Goal: Task Accomplishment & Management: Complete application form

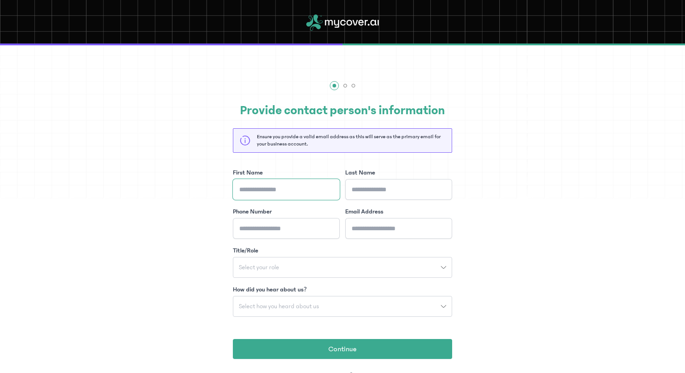
click at [310, 194] on input "First Name" at bounding box center [286, 189] width 107 height 21
type input "*******"
type input "********"
type input "**********"
click at [376, 227] on input "Email Address" at bounding box center [398, 228] width 107 height 21
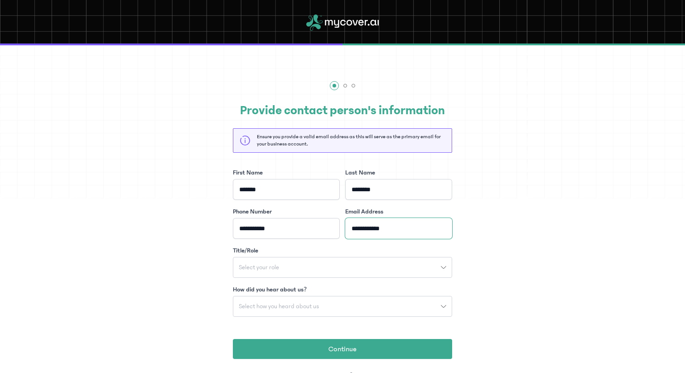
type input "**********"
click at [395, 271] on button "Select your role" at bounding box center [342, 267] width 219 height 21
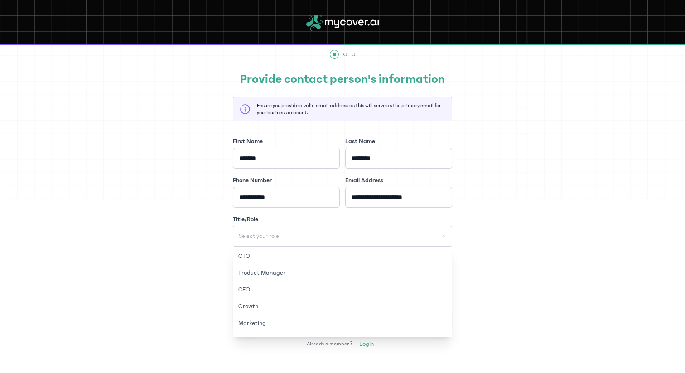
scroll to position [33, 0]
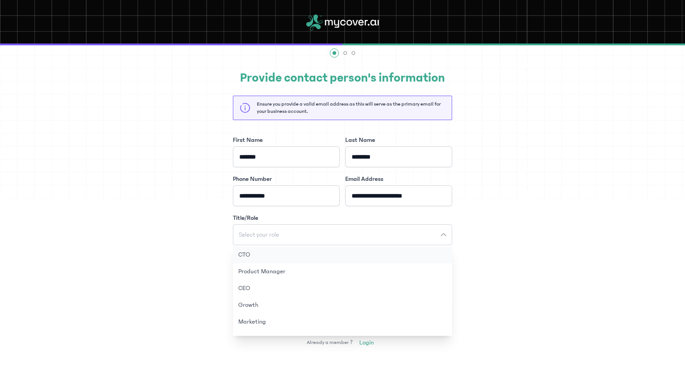
click at [386, 255] on button "CTO" at bounding box center [342, 254] width 219 height 17
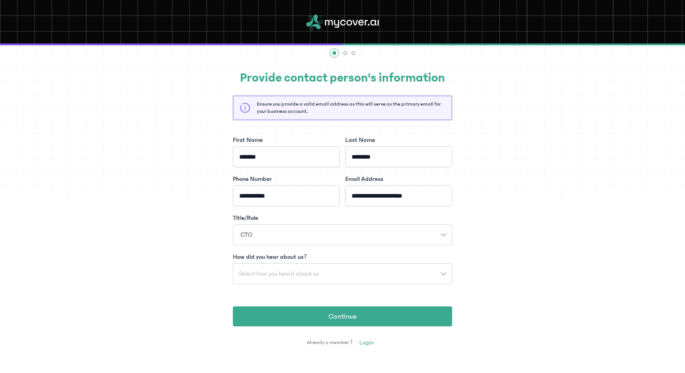
click at [400, 280] on button "Select how you heard about us" at bounding box center [342, 273] width 219 height 21
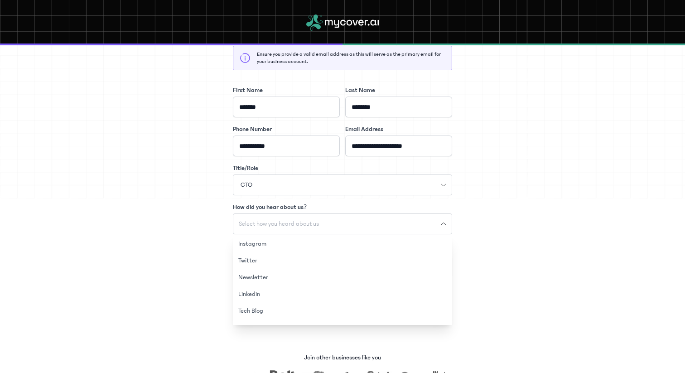
scroll to position [85, 0]
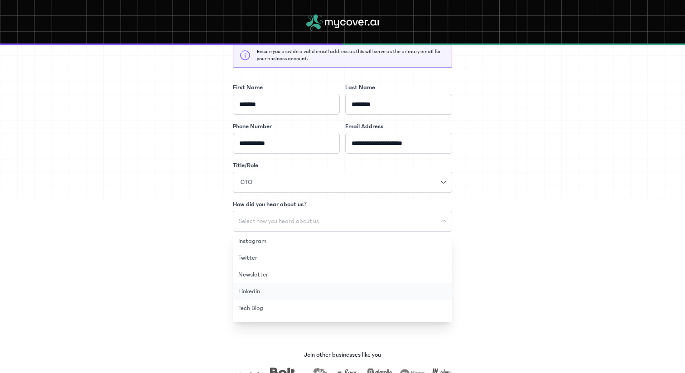
click at [385, 290] on button "Linkedin" at bounding box center [342, 291] width 219 height 17
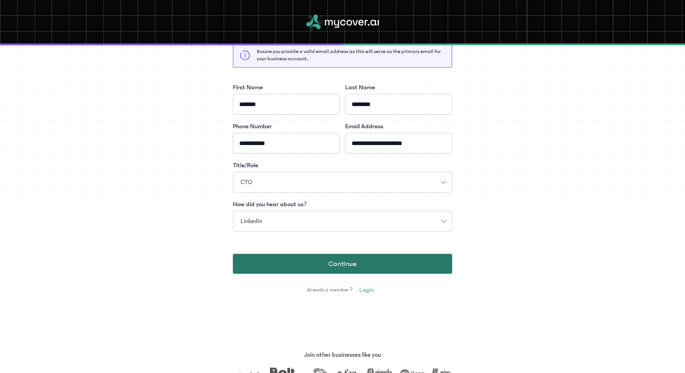
click at [418, 266] on button "Continue" at bounding box center [342, 264] width 219 height 20
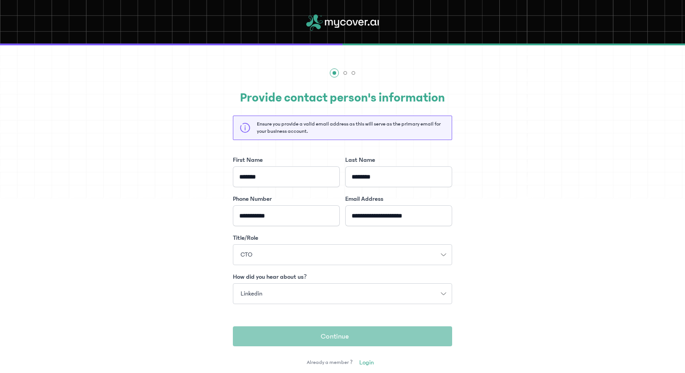
scroll to position [0, 0]
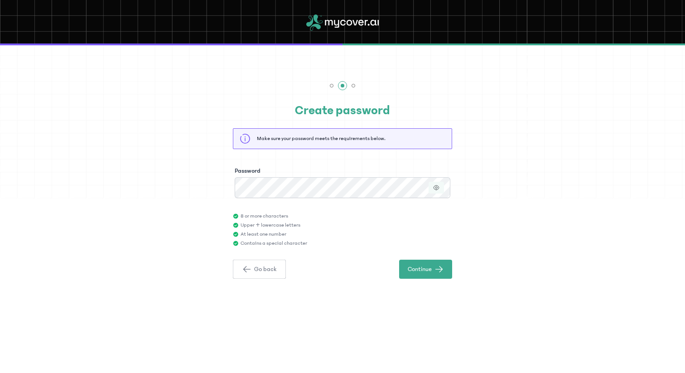
click at [438, 185] on icon "button" at bounding box center [436, 187] width 6 height 6
click at [423, 268] on span "Continue" at bounding box center [420, 269] width 24 height 9
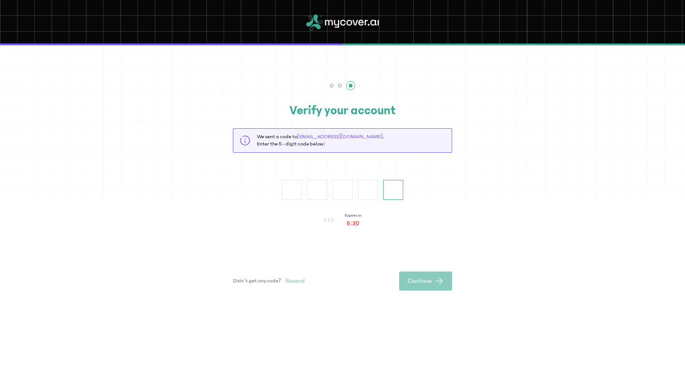
paste input "*"
type input "*"
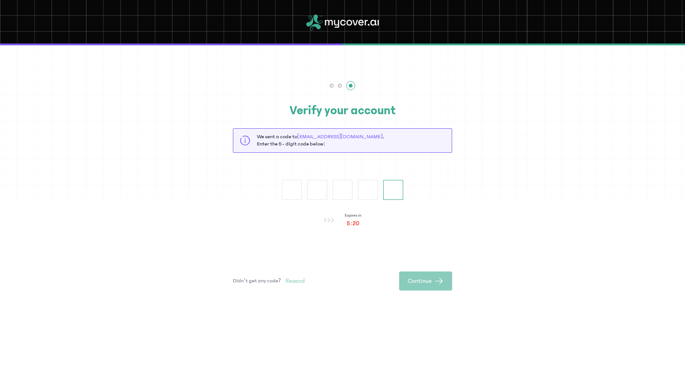
type input "*"
click at [430, 288] on button "Continue" at bounding box center [425, 280] width 53 height 19
click at [437, 276] on span "button" at bounding box center [439, 280] width 9 height 9
click at [328, 219] on icon at bounding box center [329, 220] width 3 height 5
click at [295, 278] on span "Resend" at bounding box center [294, 280] width 19 height 9
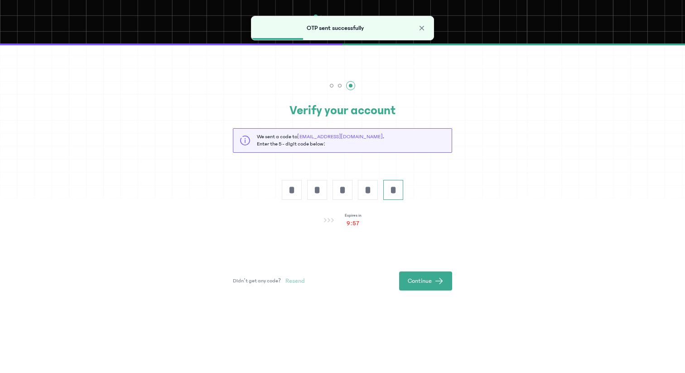
click at [393, 186] on input "*" at bounding box center [393, 190] width 20 height 20
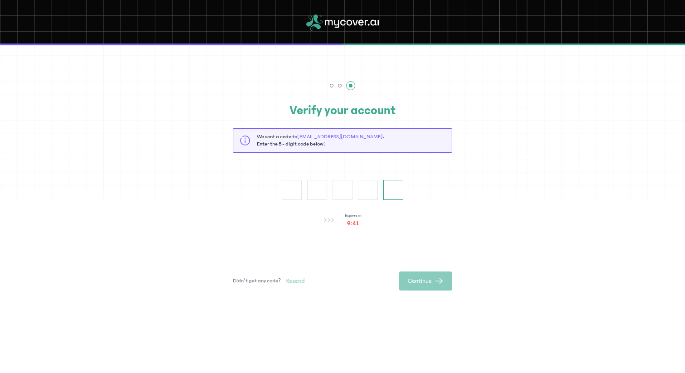
paste input "*"
type input "*"
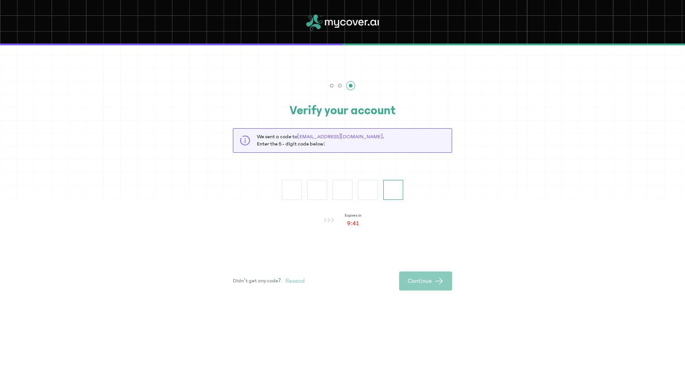
type input "*"
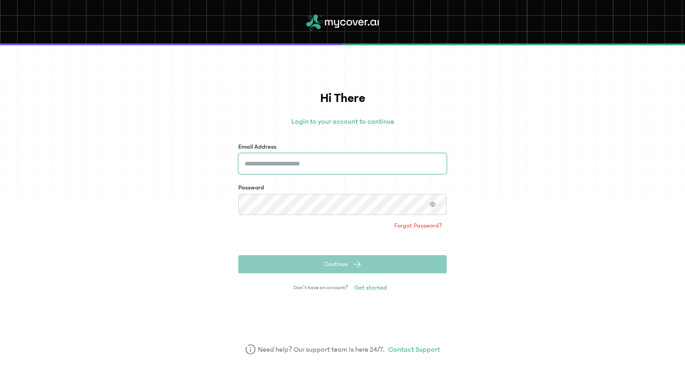
click at [362, 157] on input "Email Address" at bounding box center [342, 163] width 208 height 21
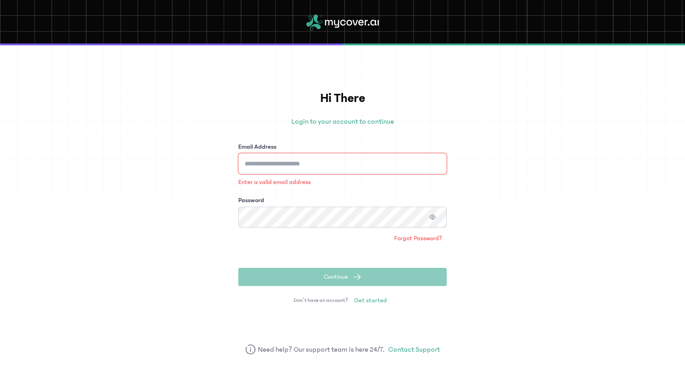
type input "**********"
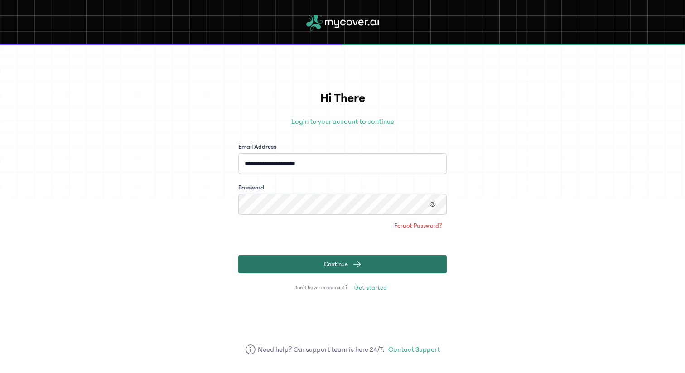
click at [367, 259] on button "Continue" at bounding box center [342, 264] width 208 height 18
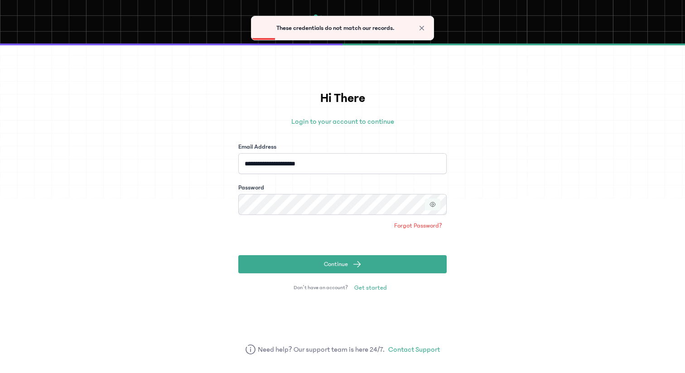
click at [437, 204] on button "button" at bounding box center [432, 204] width 15 height 12
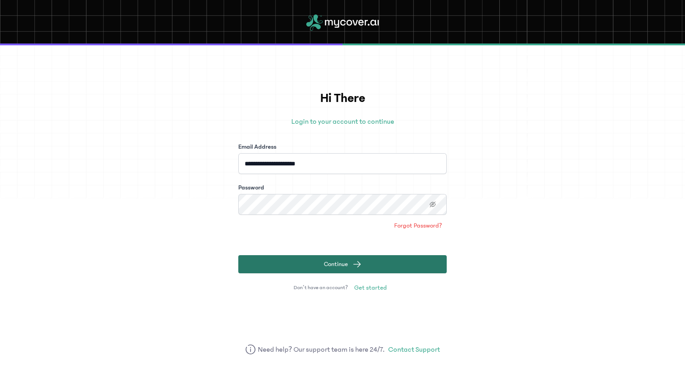
click at [409, 263] on button "Continue" at bounding box center [342, 264] width 208 height 18
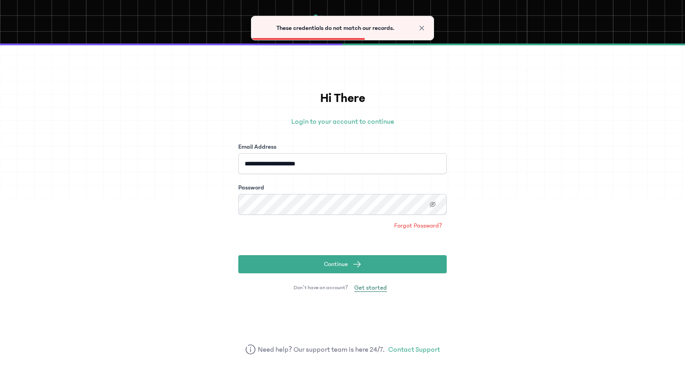
click at [362, 285] on span "Get started" at bounding box center [370, 287] width 33 height 9
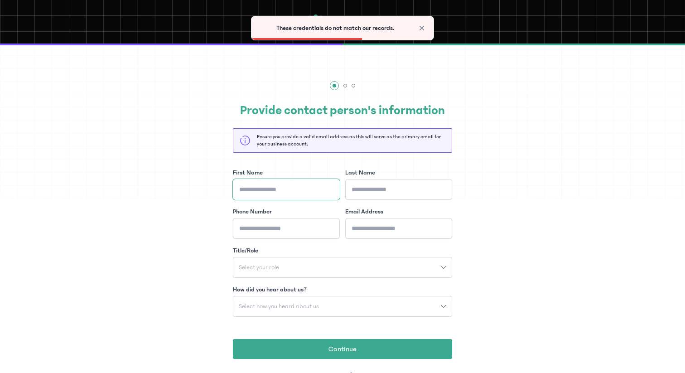
click at [316, 191] on input "First Name" at bounding box center [286, 189] width 107 height 21
type input "*******"
type input "********"
type input "**********"
click at [360, 227] on input "Email Address" at bounding box center [398, 228] width 107 height 21
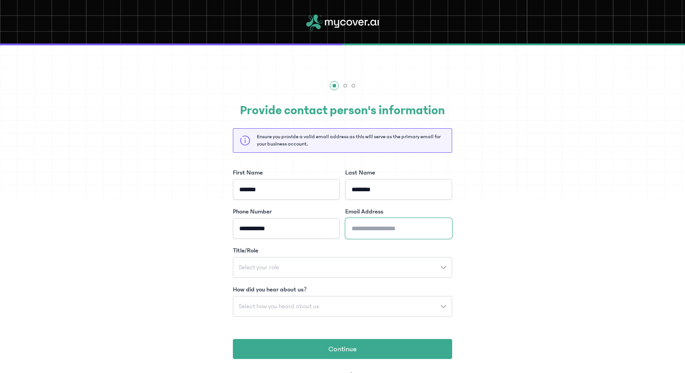
type input "**********"
click at [404, 267] on div "Select your role" at bounding box center [337, 267] width 208 height 6
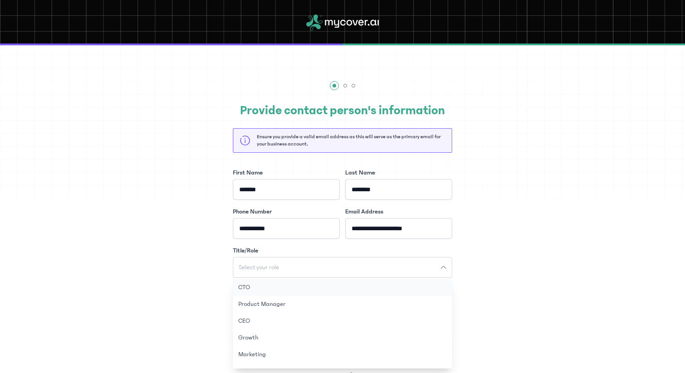
click at [388, 282] on button "CTO" at bounding box center [342, 287] width 219 height 17
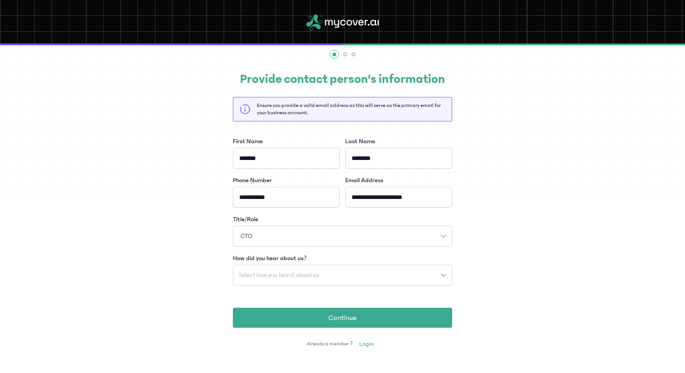
scroll to position [34, 0]
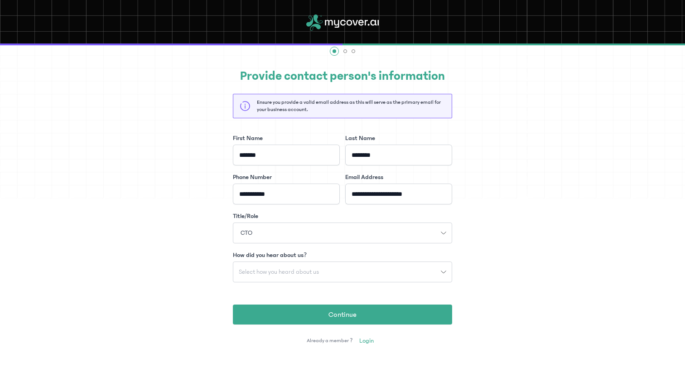
click at [390, 270] on div "Select how you heard about us" at bounding box center [337, 272] width 208 height 6
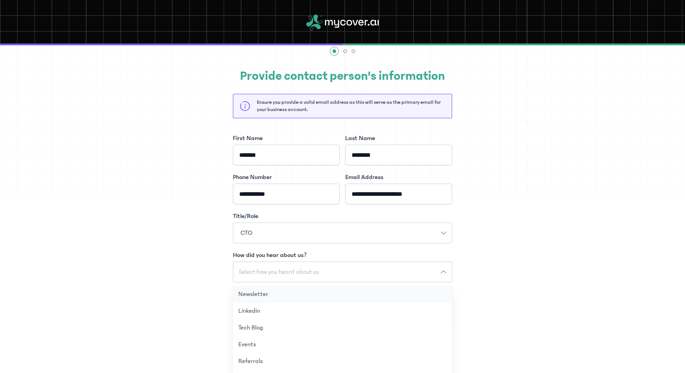
scroll to position [32, 0]
click at [373, 314] on button "Linkedin" at bounding box center [342, 310] width 219 height 17
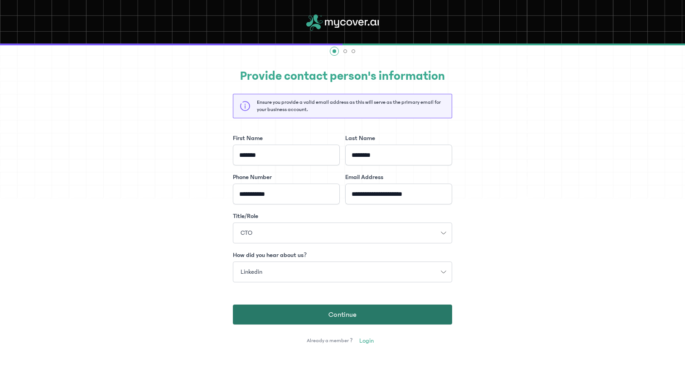
click at [373, 315] on button "Continue" at bounding box center [342, 314] width 219 height 20
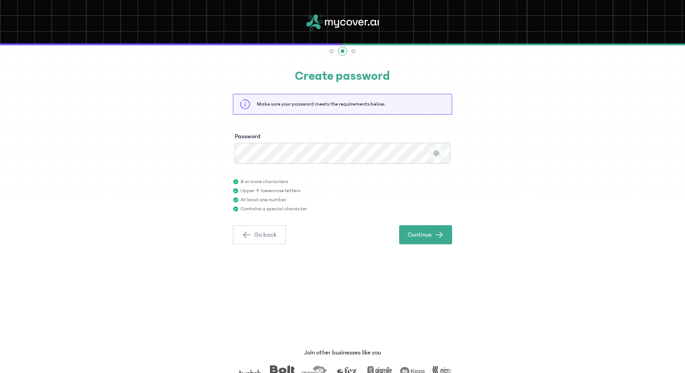
click at [435, 154] on icon "button" at bounding box center [436, 153] width 2 height 2
click at [422, 231] on span "Continue" at bounding box center [420, 234] width 24 height 9
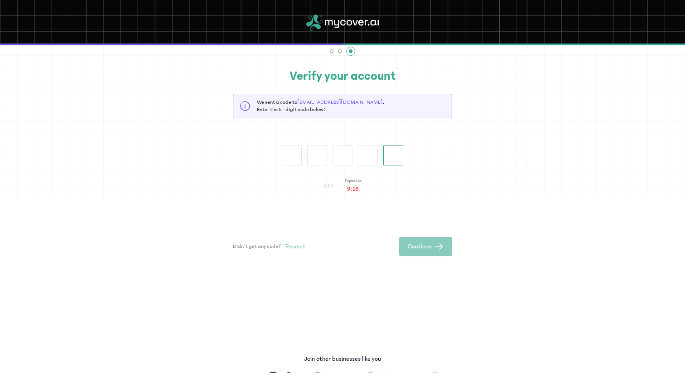
paste input "*"
type input "*"
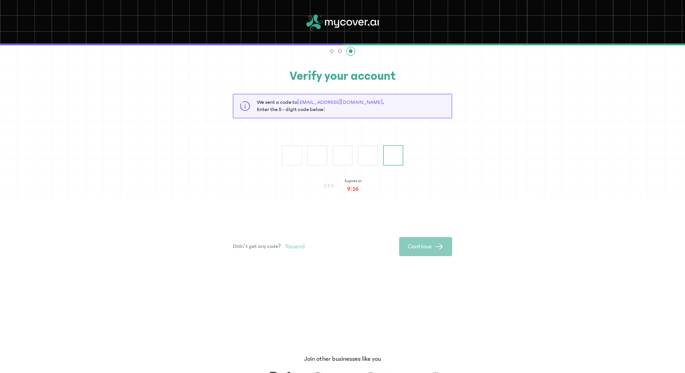
type input "*"
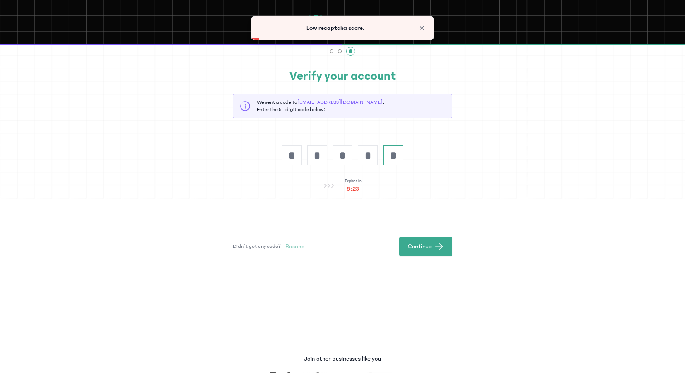
type input "*"
click at [365, 24] on p "Low recaptcha score." at bounding box center [335, 28] width 153 height 9
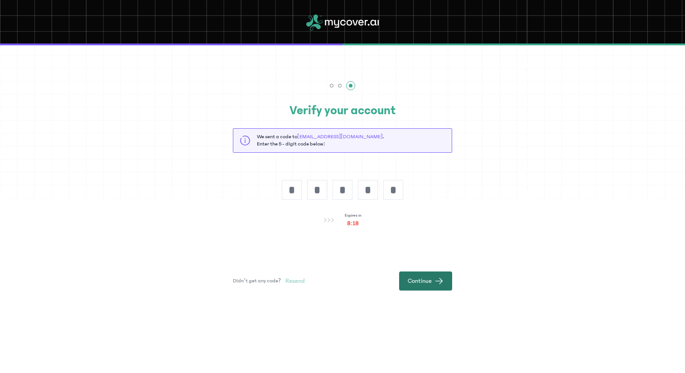
click at [428, 278] on span "Continue" at bounding box center [420, 280] width 24 height 9
